Goal: Transaction & Acquisition: Purchase product/service

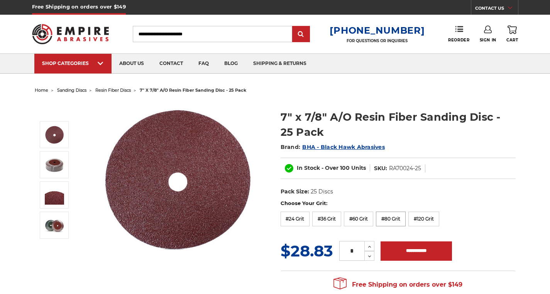
click at [395, 219] on label "#80 Grit" at bounding box center [391, 218] width 30 height 15
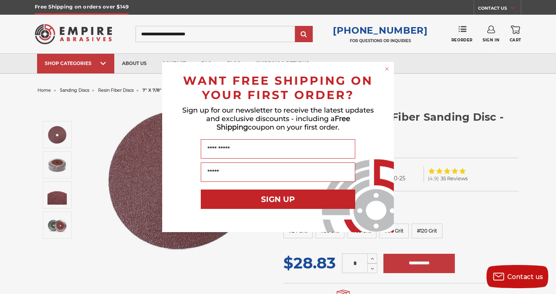
click at [385, 68] on circle "Close dialog" at bounding box center [387, 68] width 7 height 7
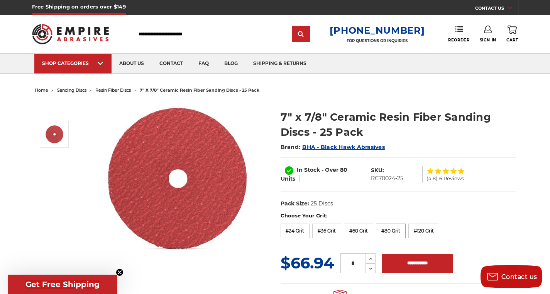
click at [396, 231] on label "#80 Grit" at bounding box center [391, 230] width 30 height 15
click at [294, 232] on label "#24 Grit" at bounding box center [295, 230] width 29 height 15
click at [362, 230] on label "#60 Grit" at bounding box center [358, 230] width 29 height 15
click at [395, 232] on label "#80 Grit" at bounding box center [391, 230] width 30 height 15
click at [296, 228] on label "#24 Grit" at bounding box center [295, 230] width 29 height 15
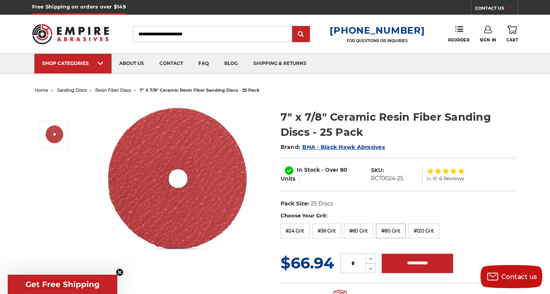
click at [393, 230] on label "#80 Grit" at bounding box center [391, 230] width 30 height 15
click at [67, 132] on link at bounding box center [54, 134] width 29 height 27
